Goal: Find specific page/section: Find specific page/section

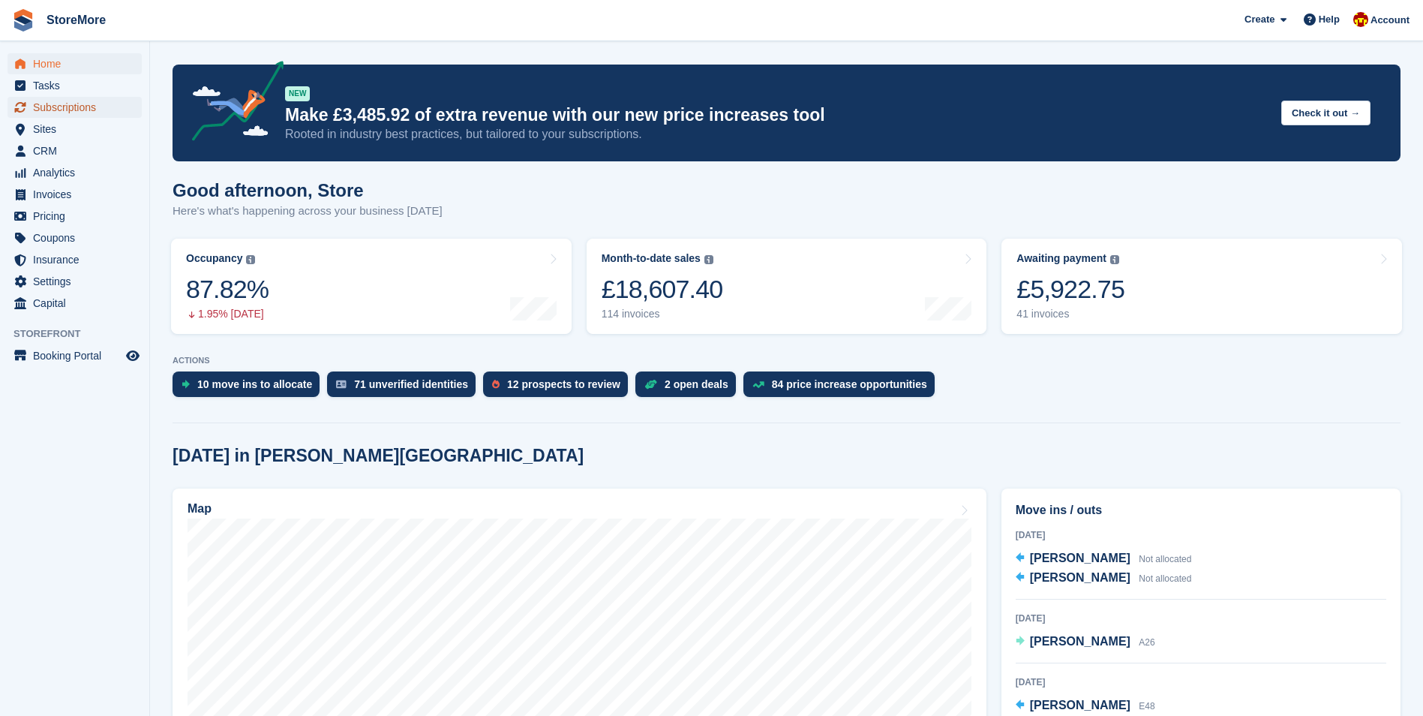
click at [65, 104] on span "Subscriptions" at bounding box center [78, 107] width 90 height 21
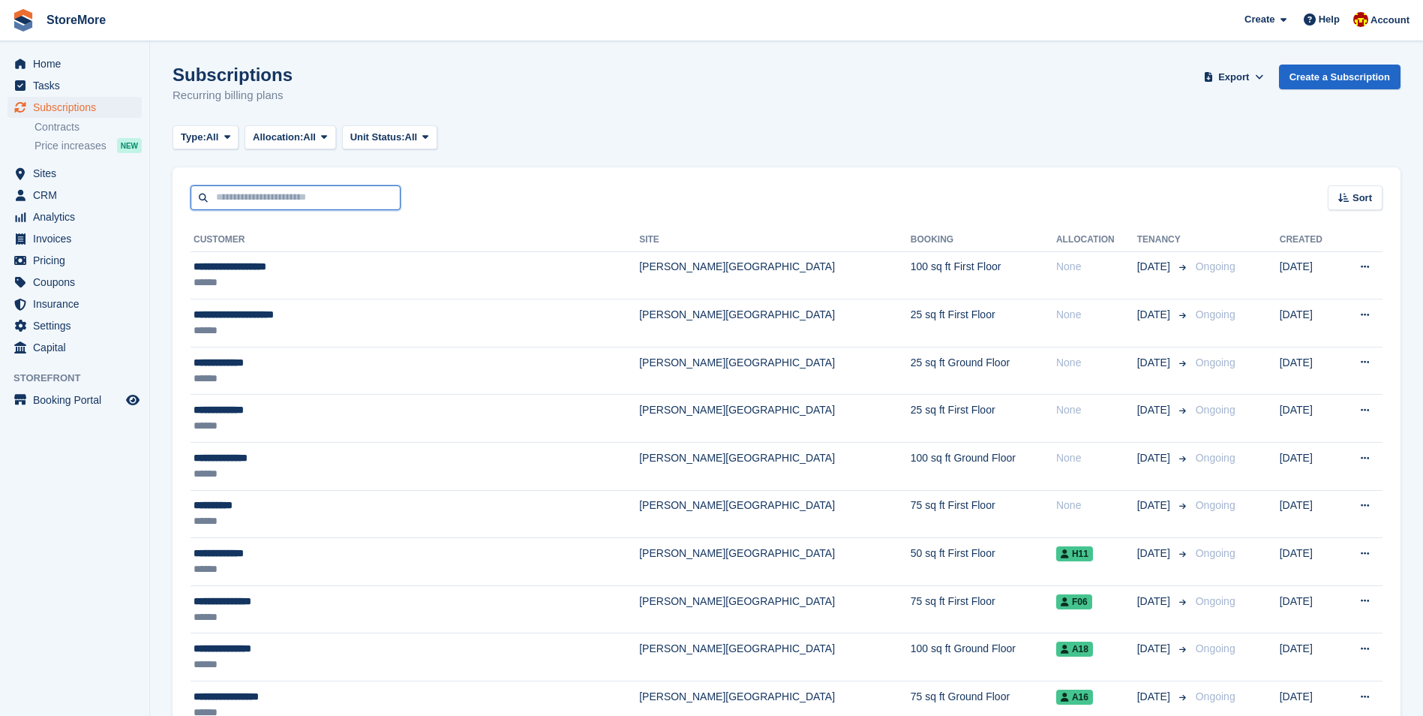
click at [281, 208] on input "text" at bounding box center [296, 197] width 210 height 25
type input "****"
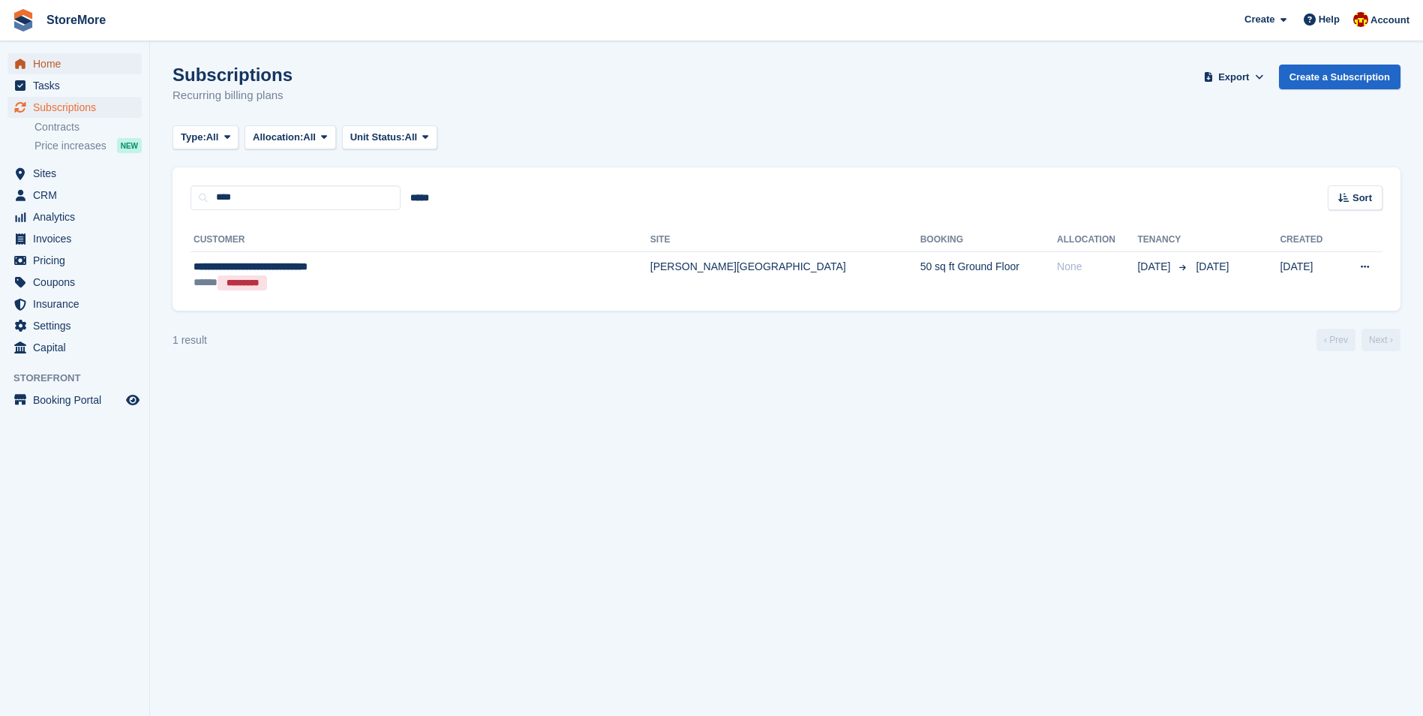
click at [41, 68] on span "Home" at bounding box center [78, 63] width 90 height 21
